Goal: Task Accomplishment & Management: Manage account settings

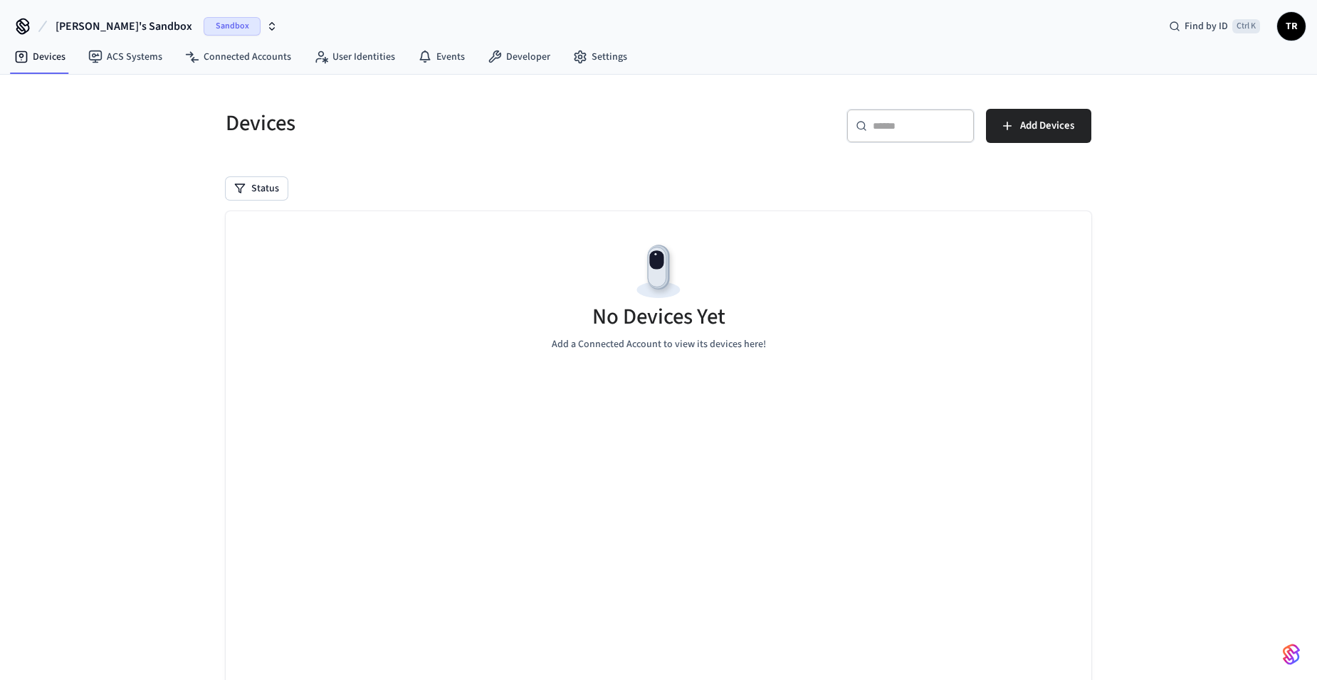
click at [204, 23] on span "Sandbox" at bounding box center [232, 26] width 57 height 19
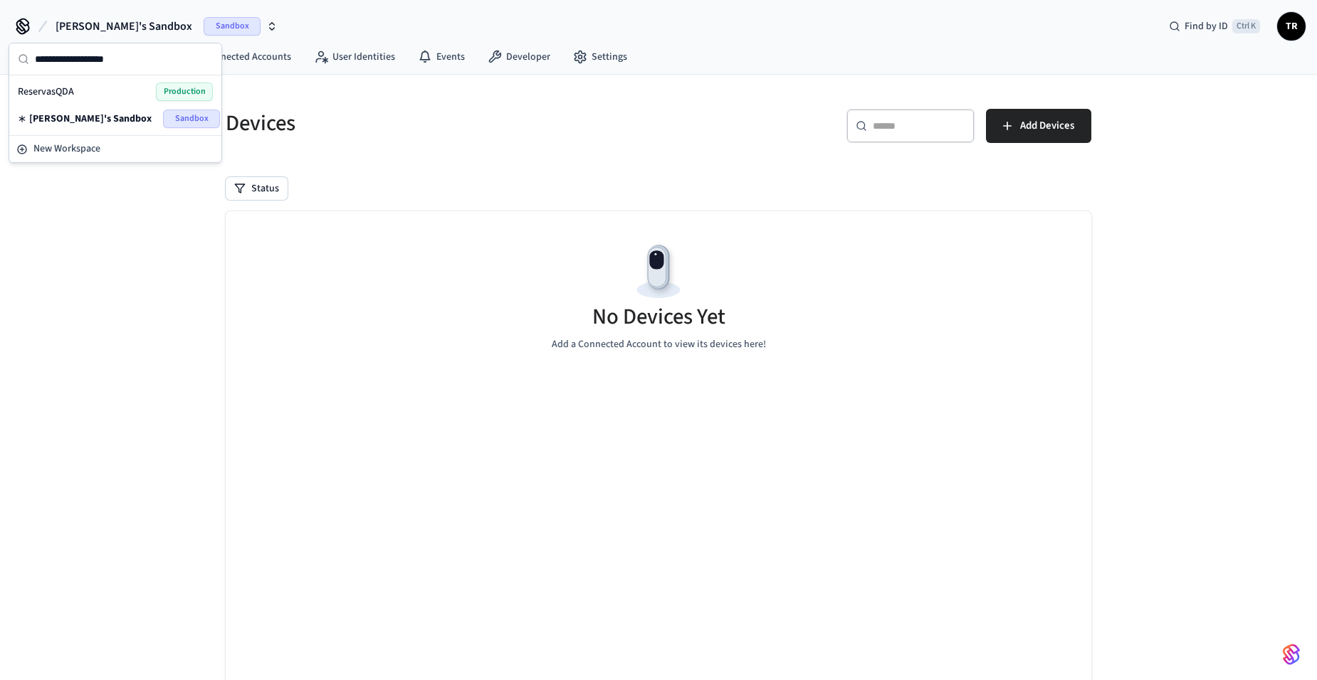
click at [110, 98] on div "ReservasQDA Production" at bounding box center [115, 92] width 195 height 19
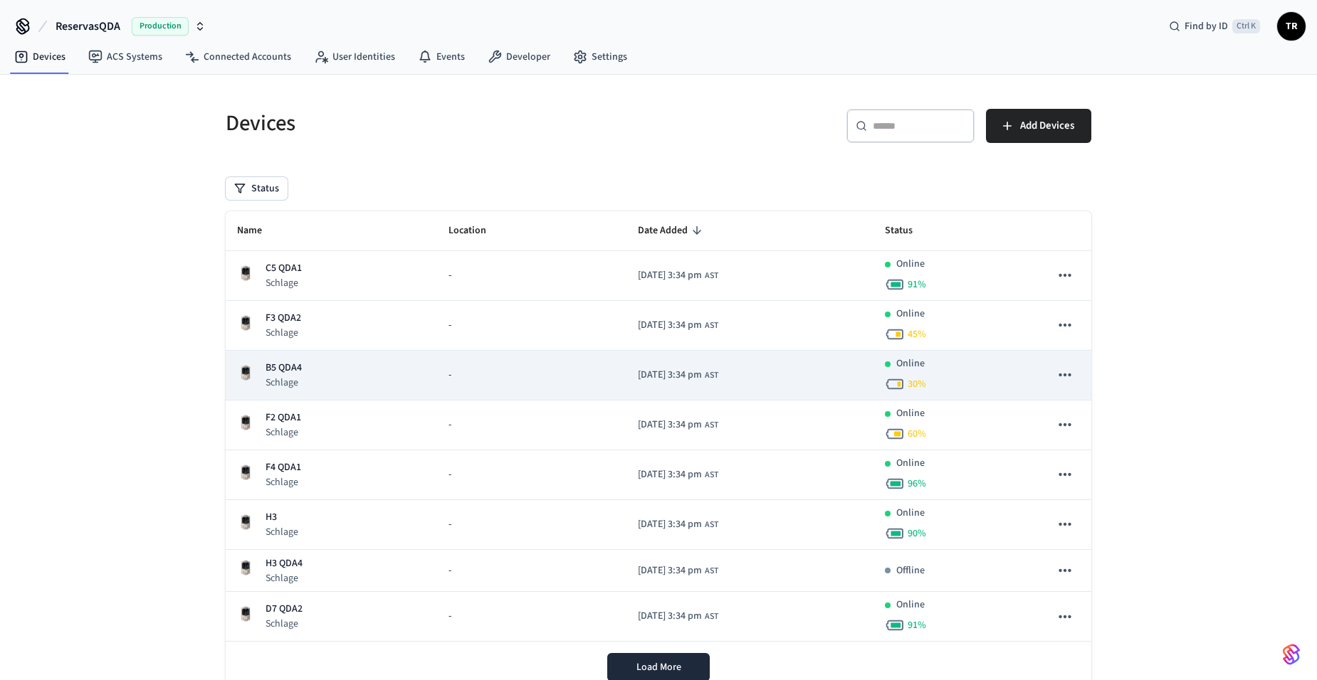
click at [265, 370] on div "B5 QDA4 Schlage" at bounding box center [281, 375] width 42 height 29
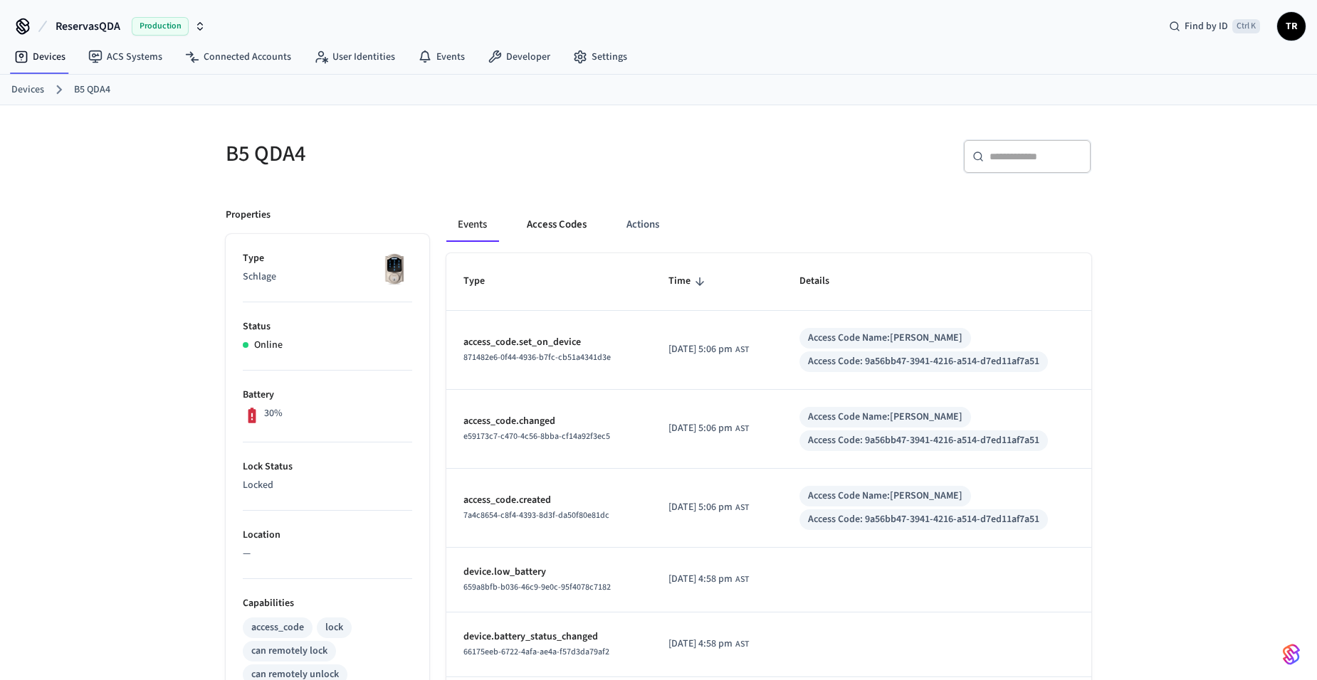
click at [549, 227] on button "Access Codes" at bounding box center [556, 225] width 83 height 34
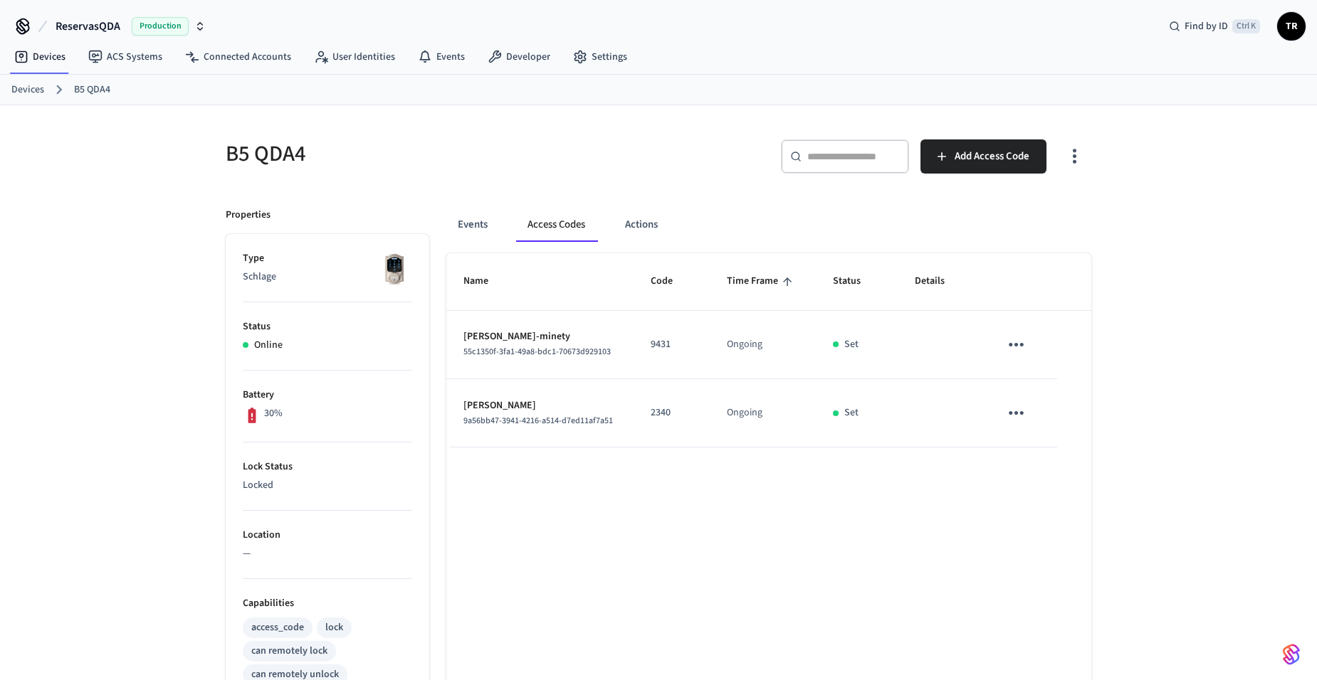
click at [1009, 345] on icon "sticky table" at bounding box center [1015, 345] width 15 height 4
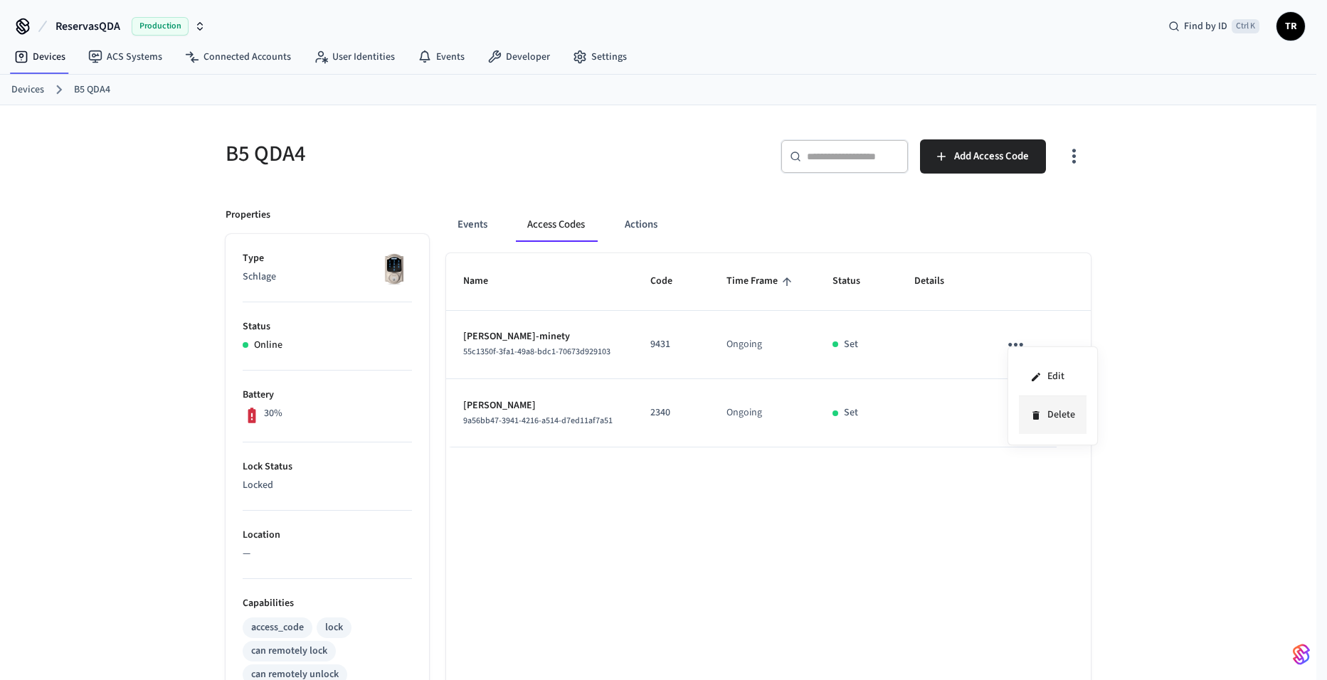
click at [1021, 414] on li "Delete" at bounding box center [1053, 415] width 68 height 38
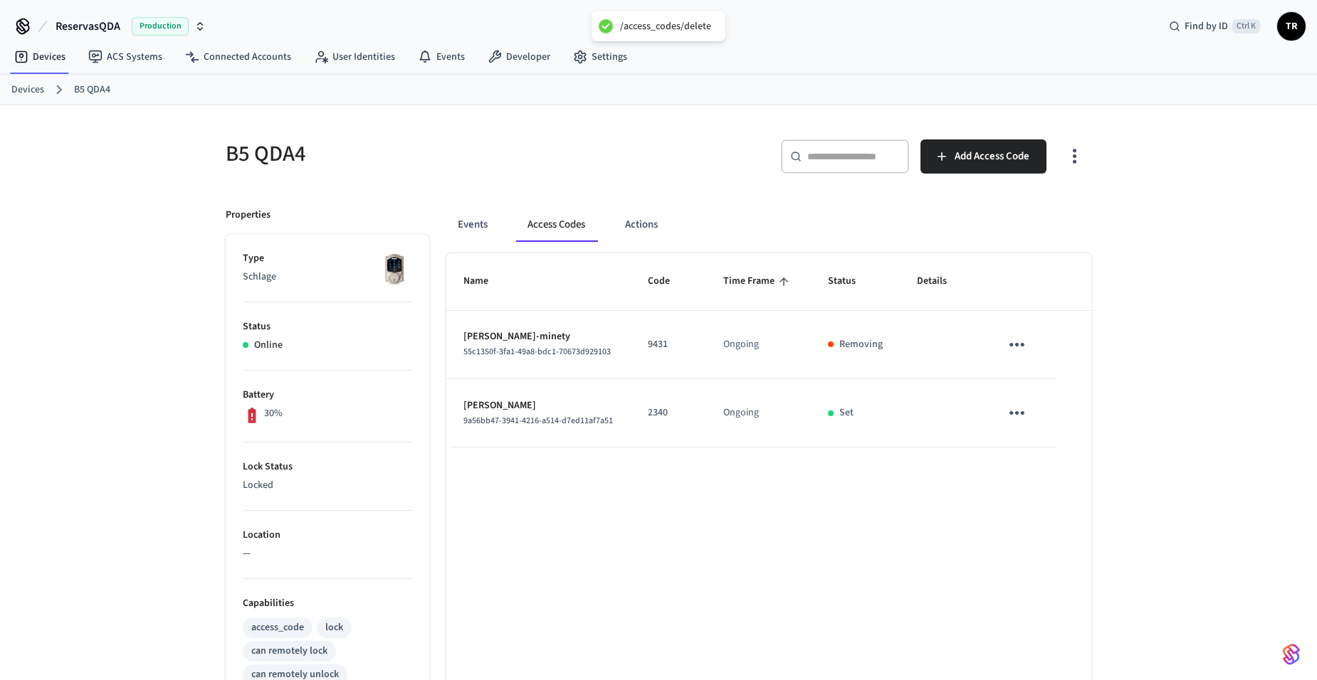
click at [23, 85] on link "Devices" at bounding box center [27, 90] width 33 height 15
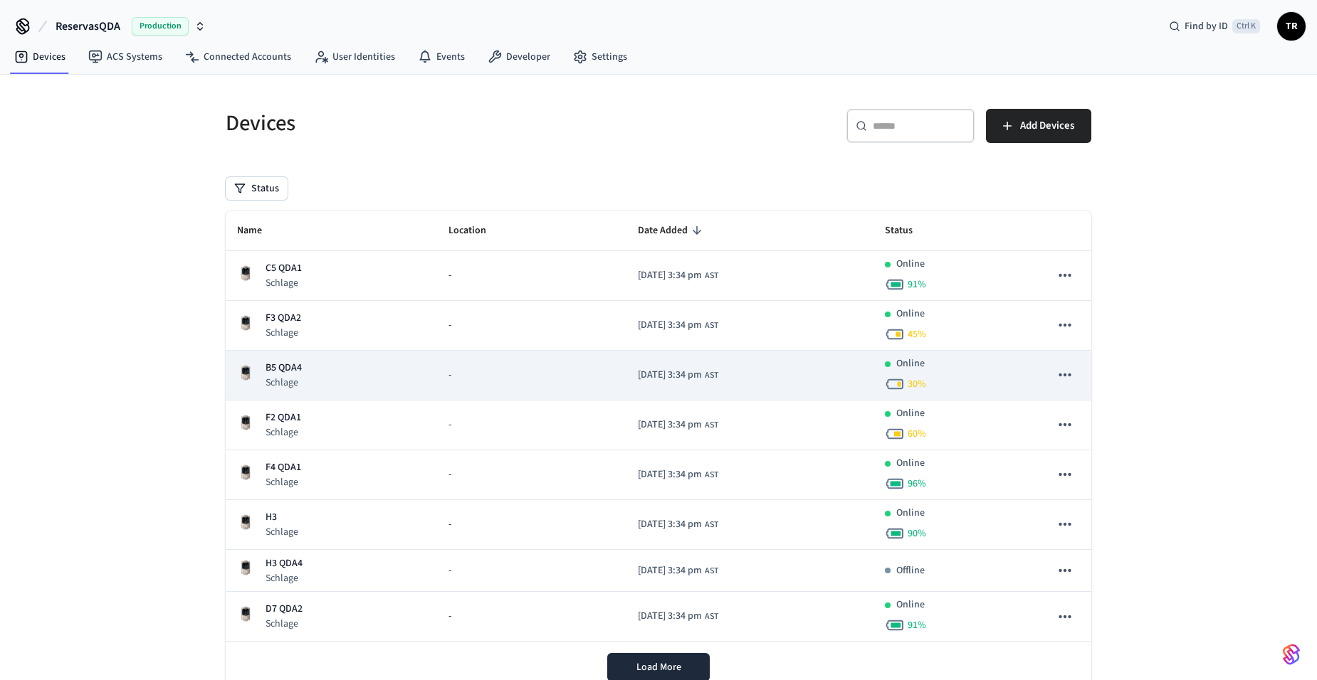
click at [295, 362] on p "B5 QDA4" at bounding box center [283, 368] width 36 height 15
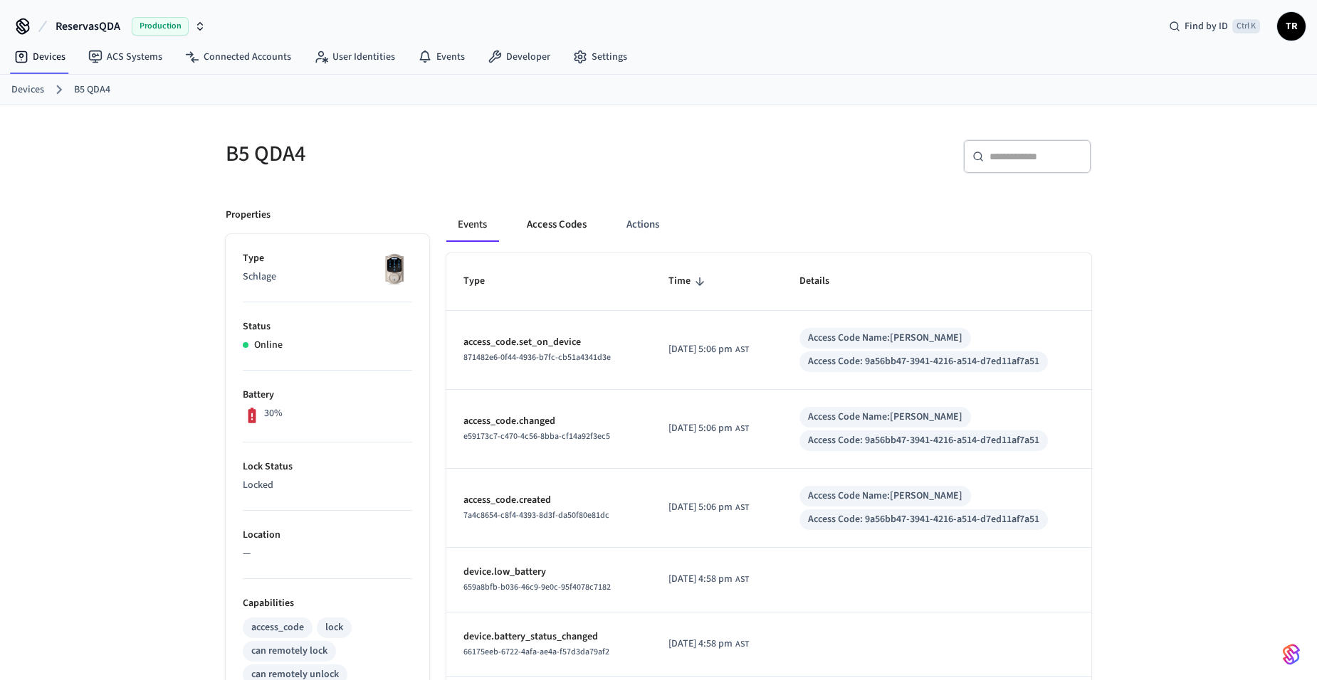
click at [557, 224] on button "Access Codes" at bounding box center [556, 225] width 83 height 34
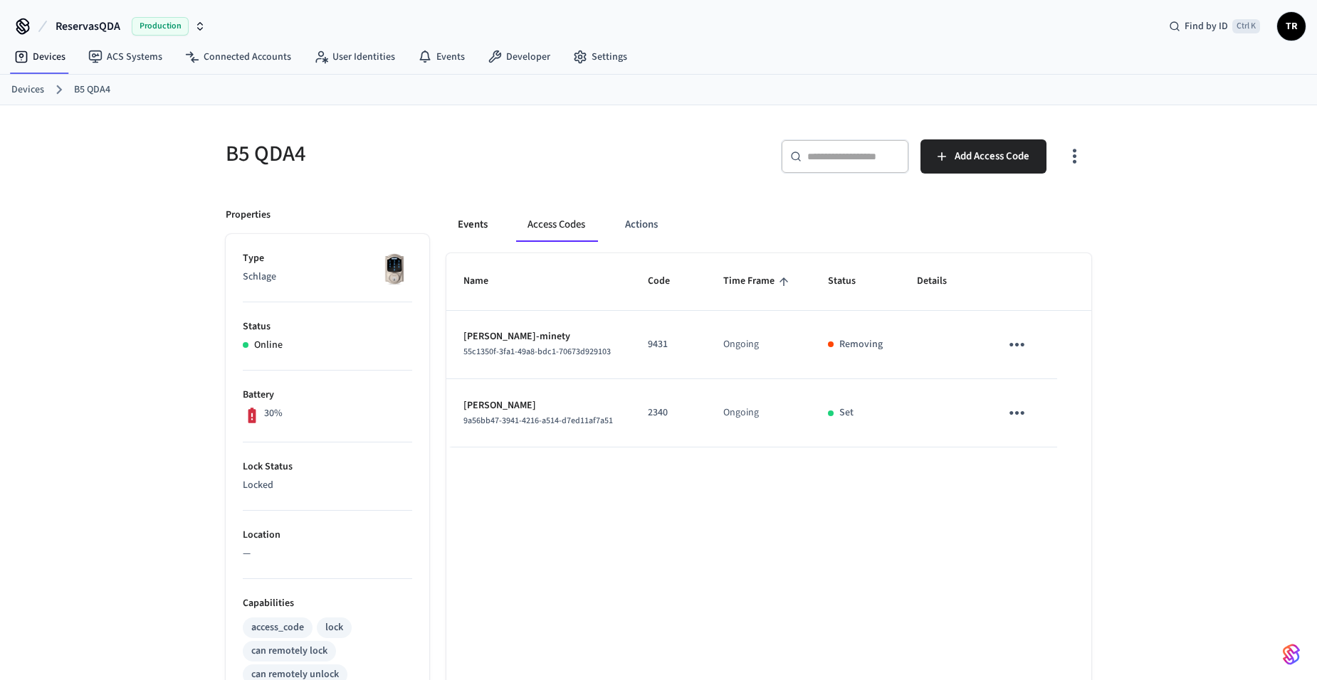
click at [478, 222] on button "Events" at bounding box center [472, 225] width 53 height 34
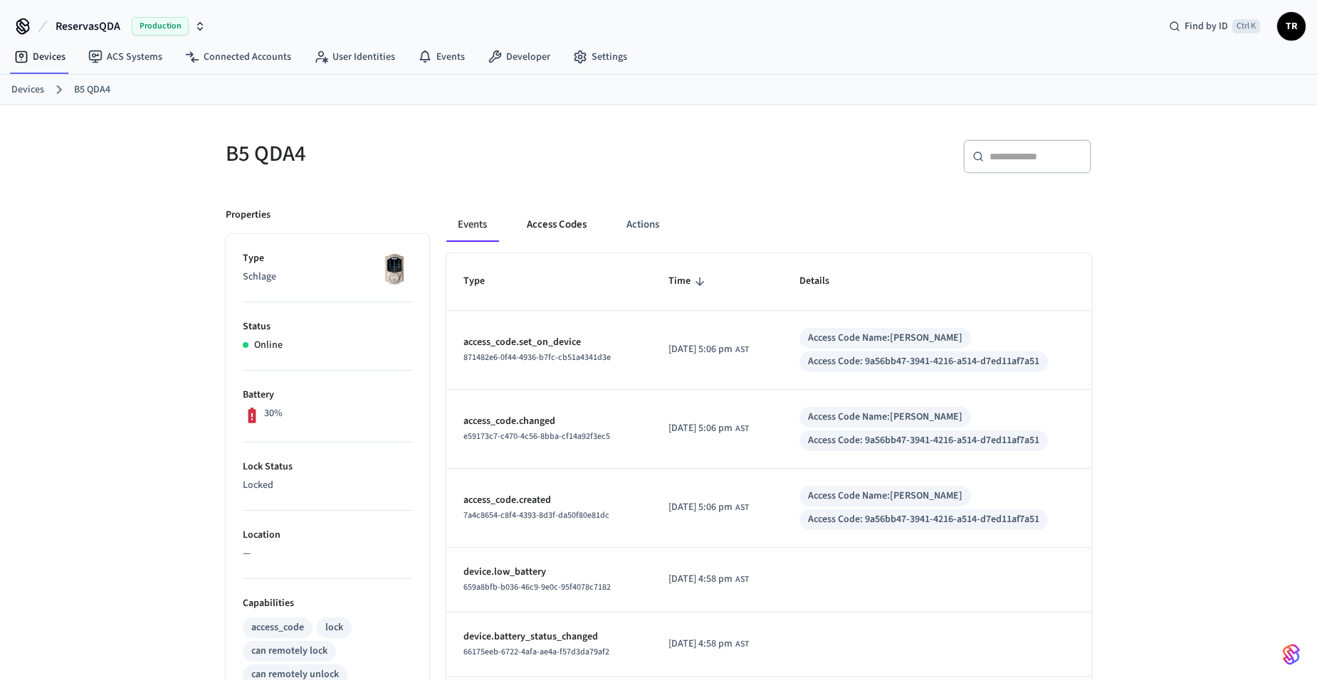
click at [563, 223] on button "Access Codes" at bounding box center [556, 225] width 83 height 34
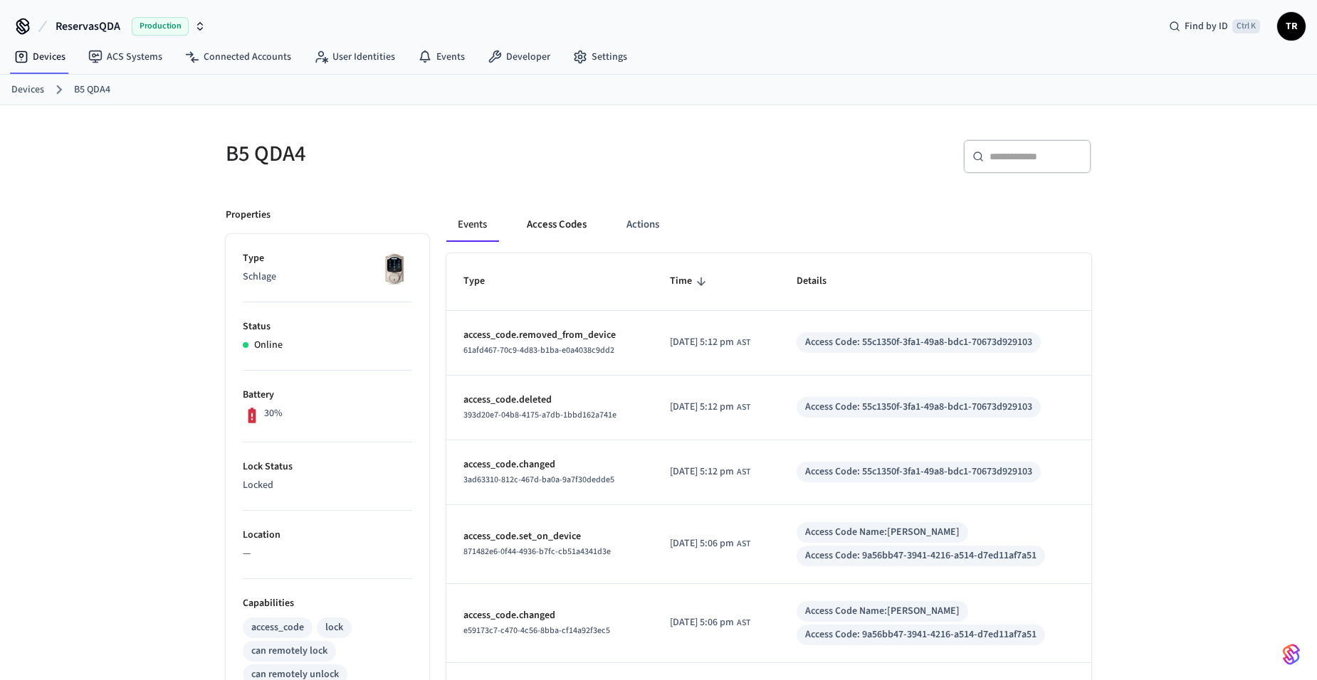
click at [567, 221] on button "Access Codes" at bounding box center [556, 225] width 83 height 34
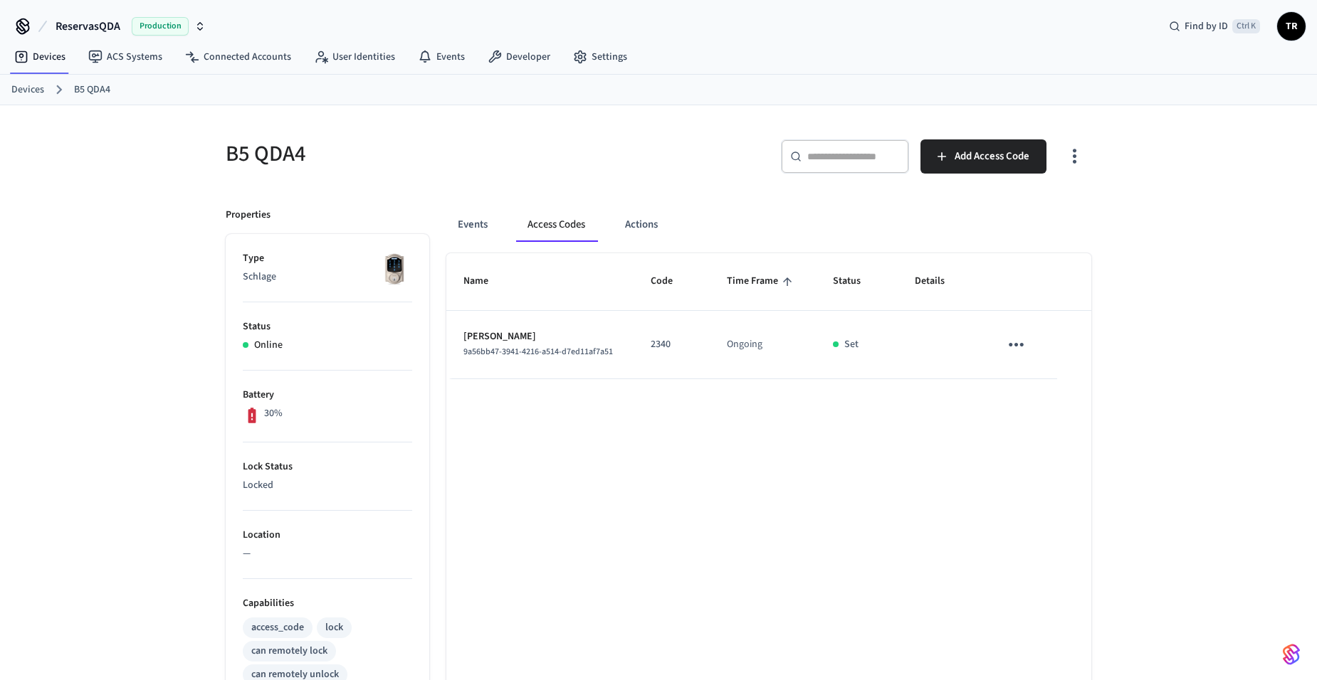
click at [1294, 29] on span "TR" at bounding box center [1291, 27] width 26 height 26
